Goal: Transaction & Acquisition: Download file/media

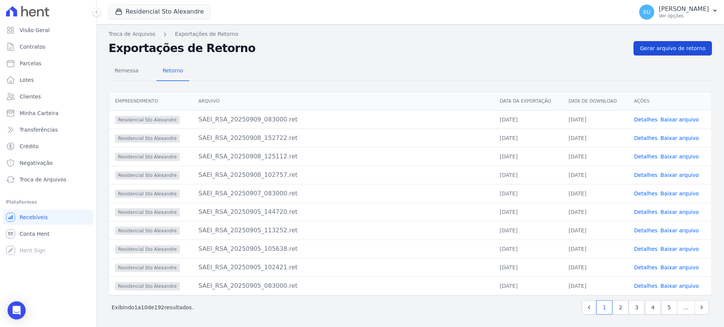
click at [675, 46] on span "Gerar arquivo de retorno" at bounding box center [673, 49] width 66 height 8
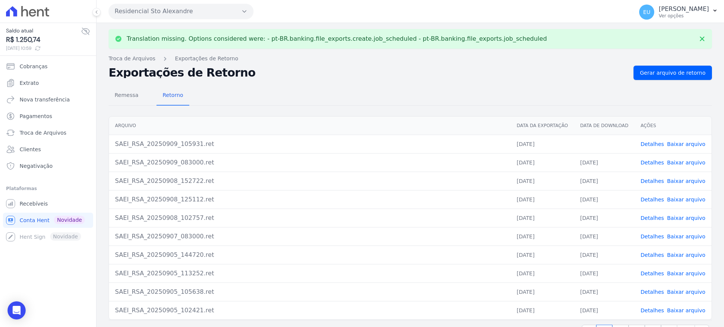
click at [649, 143] on link "Detalhes" at bounding box center [652, 144] width 23 height 6
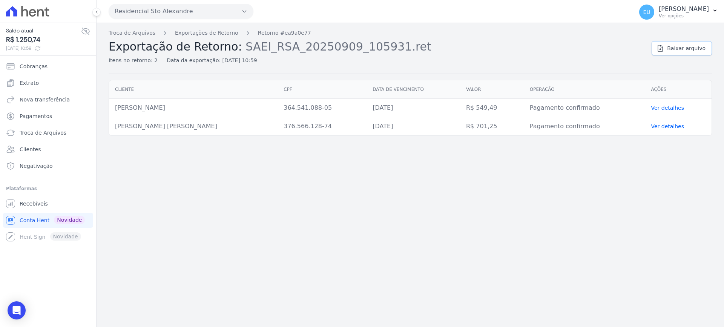
click at [686, 48] on span "Baixar arquivo" at bounding box center [686, 49] width 38 height 8
click at [199, 32] on link "Exportações de Retorno" at bounding box center [206, 33] width 63 height 8
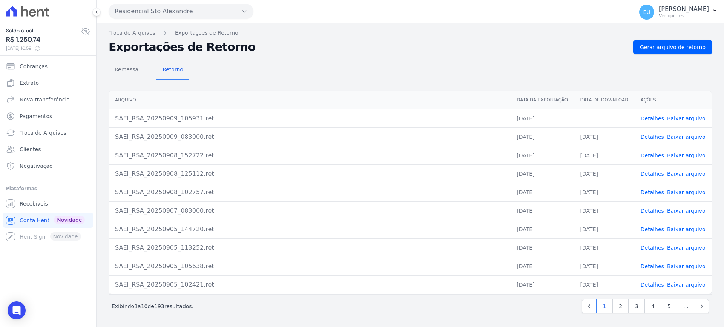
click at [684, 118] on link "Baixar arquivo" at bounding box center [686, 118] width 38 height 6
click at [675, 46] on span "Gerar arquivo de retorno" at bounding box center [673, 47] width 66 height 8
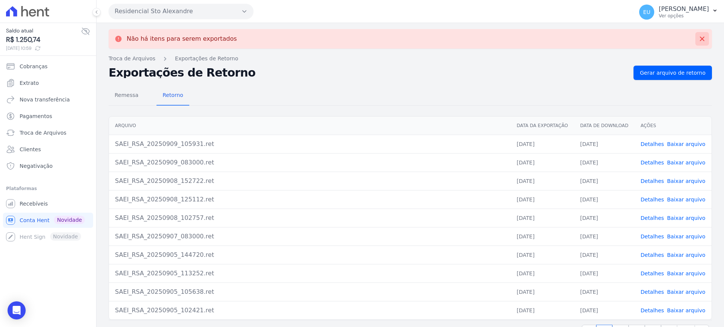
click at [699, 38] on icon at bounding box center [703, 39] width 8 height 8
